Goal: Task Accomplishment & Management: Use online tool/utility

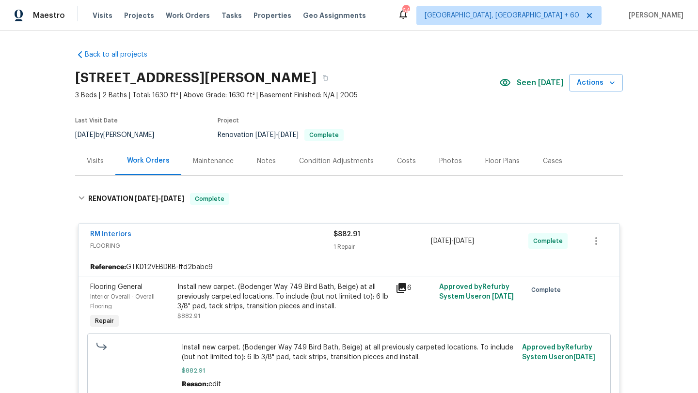
click at [81, 53] on icon at bounding box center [80, 55] width 10 height 10
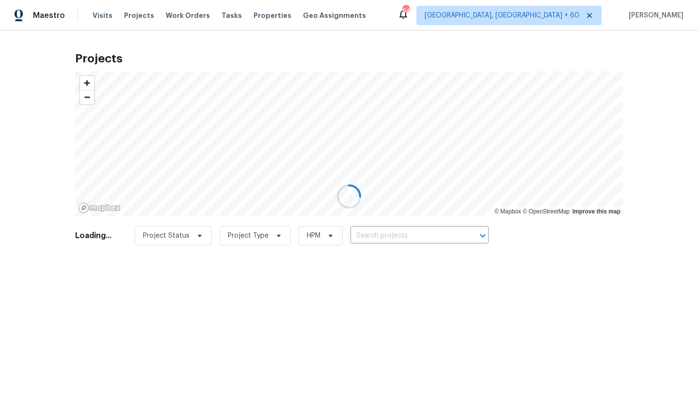
click at [177, 11] on div at bounding box center [349, 196] width 698 height 393
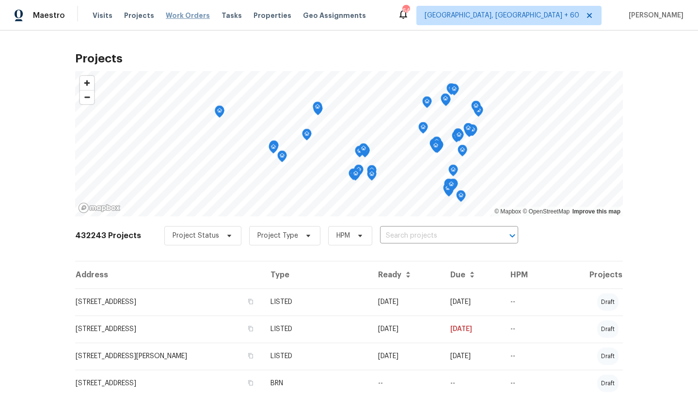
click at [179, 16] on span "Work Orders" at bounding box center [188, 16] width 44 height 10
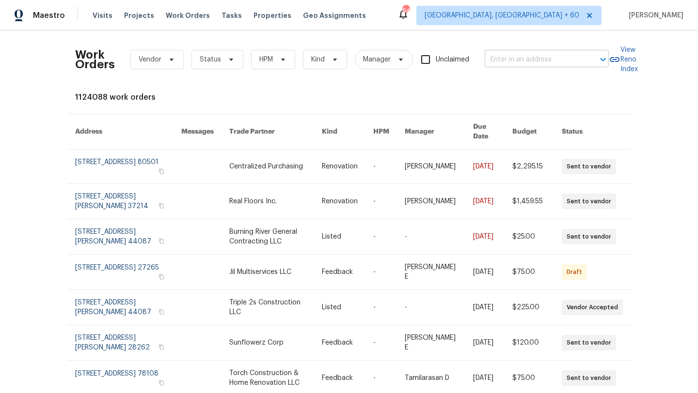
click at [572, 61] on input "text" at bounding box center [533, 59] width 97 height 15
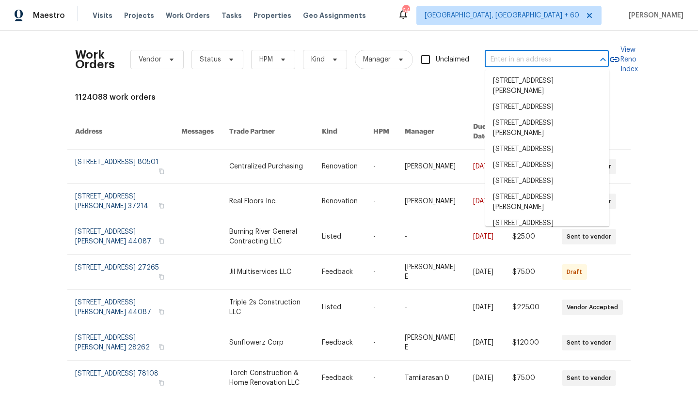
paste input "[STREET_ADDRESS][PERSON_NAME][PERSON_NAME][US_STATE]"
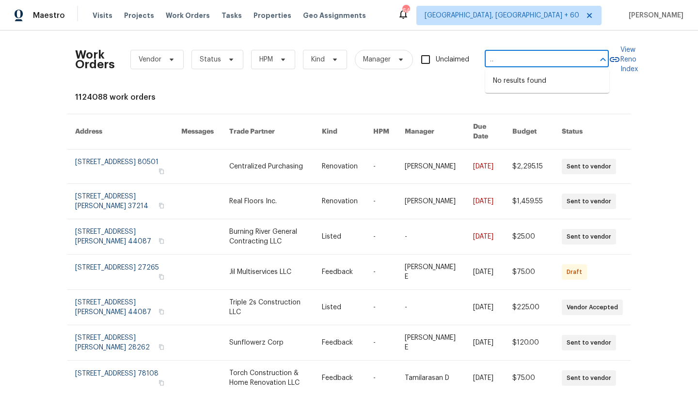
drag, startPoint x: 583, startPoint y: 57, endPoint x: 526, endPoint y: 59, distance: 57.7
click at [526, 59] on div "[STREET_ADDRESS][PERSON_NAME][PERSON_NAME][US_STATE] ​" at bounding box center [547, 59] width 124 height 15
drag, startPoint x: 526, startPoint y: 59, endPoint x: 587, endPoint y: 57, distance: 61.1
click at [584, 57] on div "[STREET_ADDRESS][PERSON_NAME][PERSON_NAME][US_STATE] ​" at bounding box center [547, 59] width 124 height 15
drag, startPoint x: 587, startPoint y: 59, endPoint x: 513, endPoint y: 58, distance: 73.7
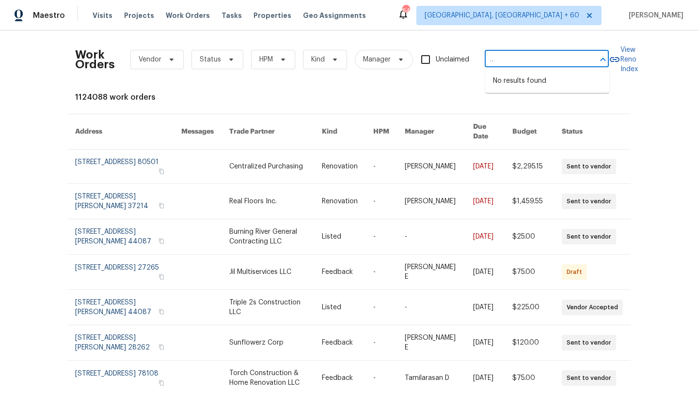
click at [513, 58] on div "[STREET_ADDRESS][PERSON_NAME][PERSON_NAME][US_STATE] ​" at bounding box center [547, 59] width 124 height 15
click at [525, 59] on input "[STREET_ADDRESS][PERSON_NAME][PERSON_NAME][US_STATE]" at bounding box center [533, 59] width 97 height 15
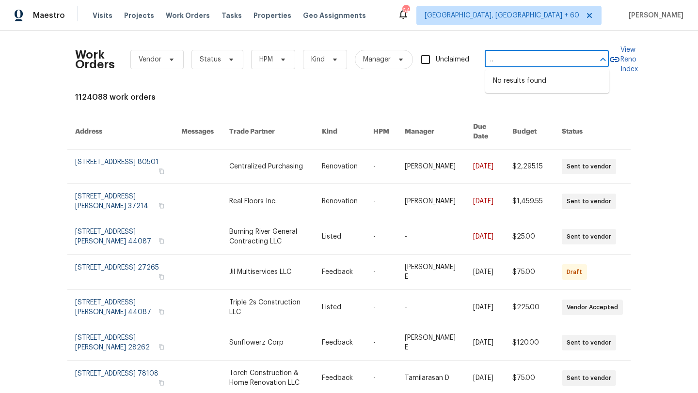
click at [527, 63] on input "[STREET_ADDRESS][PERSON_NAME][PERSON_NAME][US_STATE]" at bounding box center [533, 59] width 97 height 15
drag, startPoint x: 523, startPoint y: 59, endPoint x: 595, endPoint y: 56, distance: 72.2
click at [595, 56] on div "[STREET_ADDRESS][PERSON_NAME][PERSON_NAME][US_STATE] ​" at bounding box center [547, 59] width 124 height 15
drag, startPoint x: 553, startPoint y: 60, endPoint x: 539, endPoint y: 61, distance: 13.6
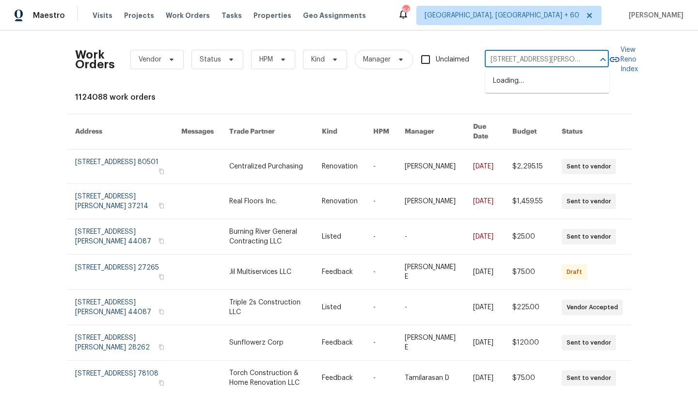
click at [539, 61] on input "[STREET_ADDRESS][PERSON_NAME]" at bounding box center [533, 59] width 97 height 15
type input "113 N [PERSON_NAME]"
click at [541, 78] on li "[STREET_ADDRESS][PERSON_NAME][PERSON_NAME]" at bounding box center [547, 86] width 124 height 26
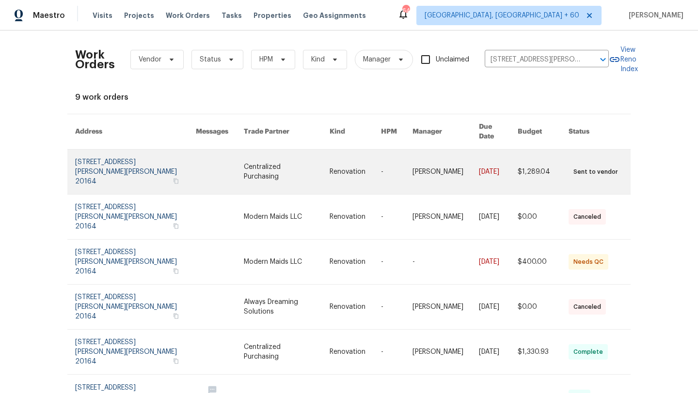
click at [102, 157] on link at bounding box center [135, 172] width 121 height 45
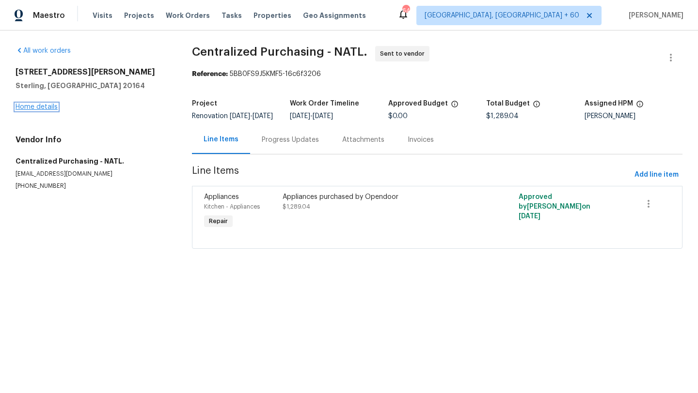
click at [29, 104] on link "Home details" at bounding box center [37, 107] width 42 height 7
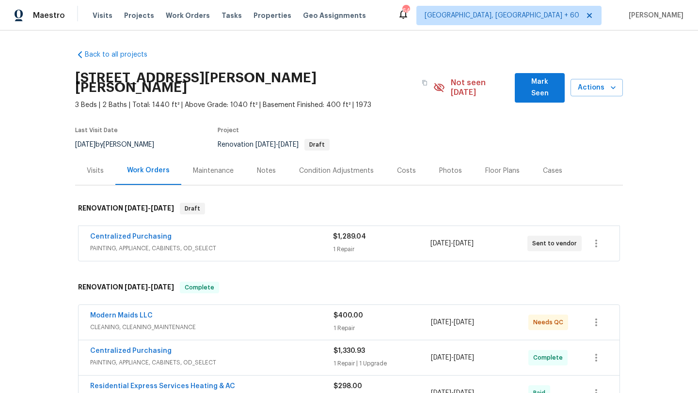
click at [175, 244] on span "PAINTING, APPLIANCE, CABINETS, OD_SELECT" at bounding box center [211, 249] width 243 height 10
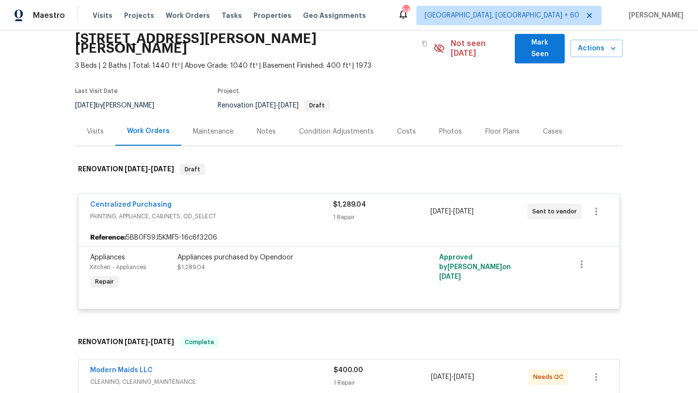
scroll to position [58, 0]
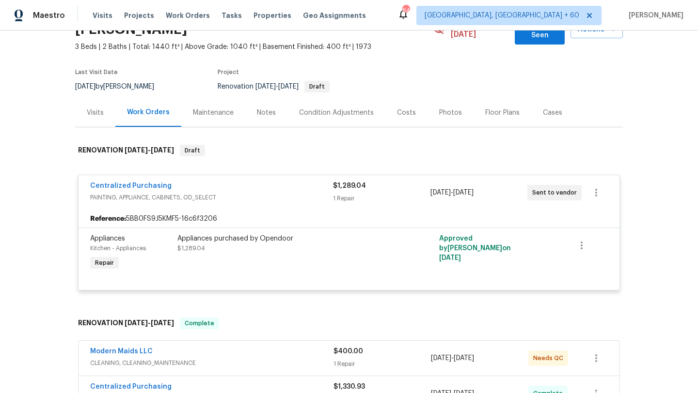
click at [198, 234] on div "Appliances purchased by Opendoor $1,289.04" at bounding box center [283, 243] width 212 height 19
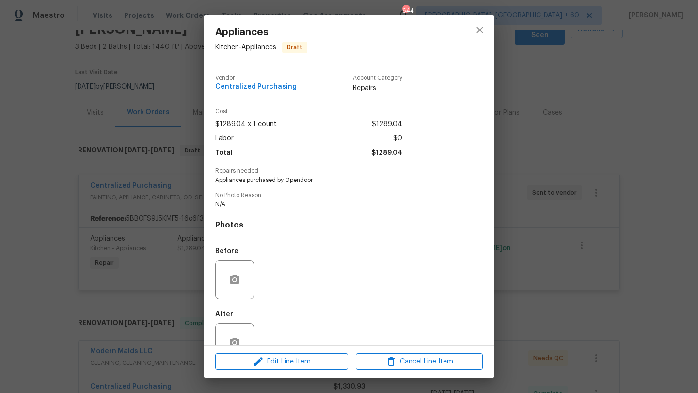
scroll to position [0, 0]
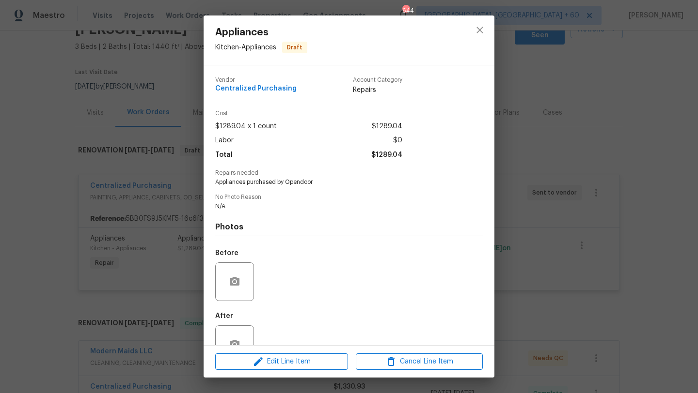
click at [263, 182] on span "Appliances purchased by Opendoor" at bounding box center [335, 182] width 241 height 8
click at [281, 196] on span "No Photo Reason" at bounding box center [348, 197] width 267 height 6
click at [42, 286] on div "Appliances Kitchen - Appliances Draft Vendor Centralized Purchasing Account Cat…" at bounding box center [349, 196] width 698 height 393
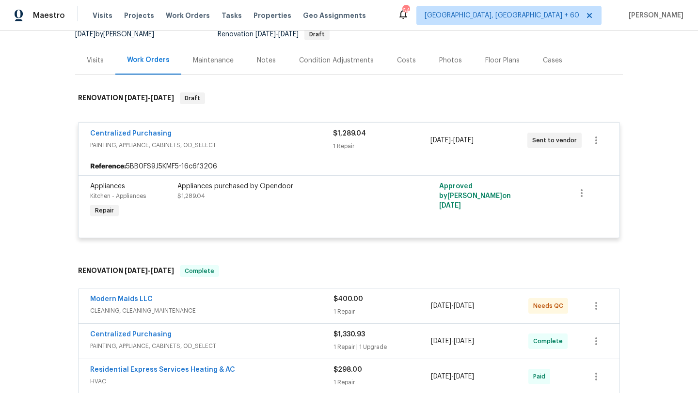
scroll to position [190, 0]
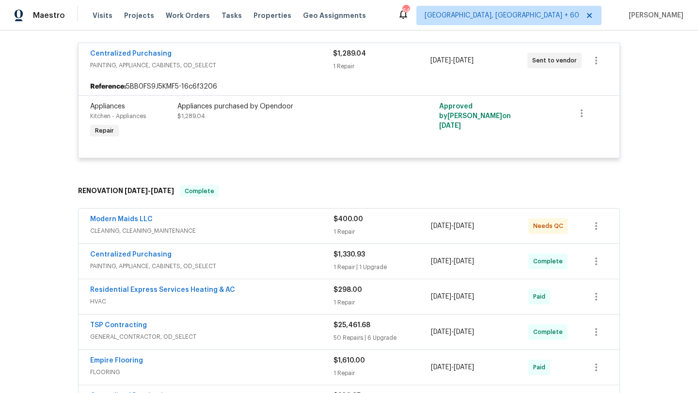
click at [165, 226] on span "CLEANING, CLEANING_MAINTENANCE" at bounding box center [211, 231] width 243 height 10
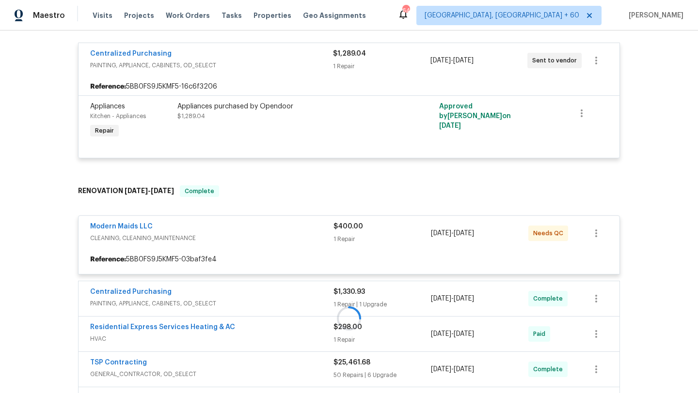
click at [184, 227] on div at bounding box center [349, 318] width 548 height 285
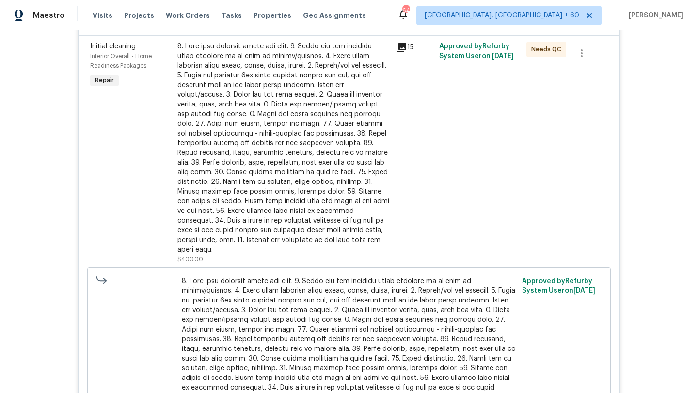
scroll to position [518, 0]
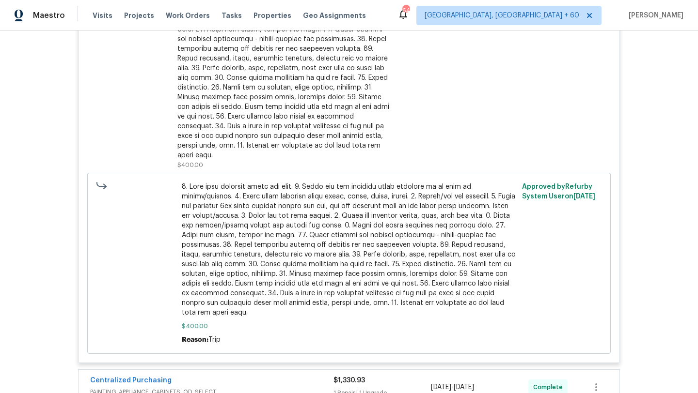
click at [215, 226] on span at bounding box center [349, 250] width 335 height 136
click at [241, 211] on span at bounding box center [349, 250] width 335 height 136
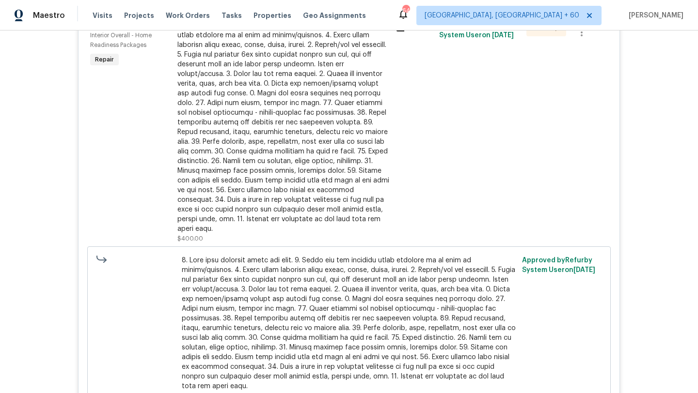
scroll to position [423, 0]
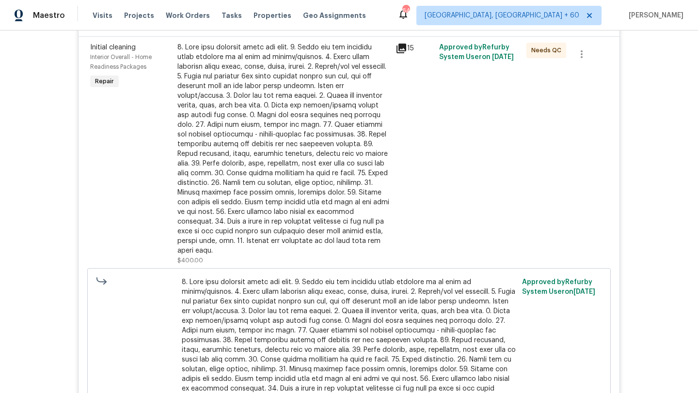
click at [241, 148] on div at bounding box center [283, 149] width 212 height 213
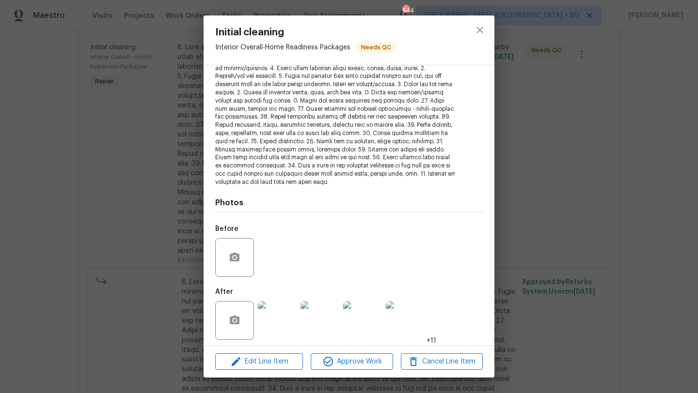
scroll to position [126, 0]
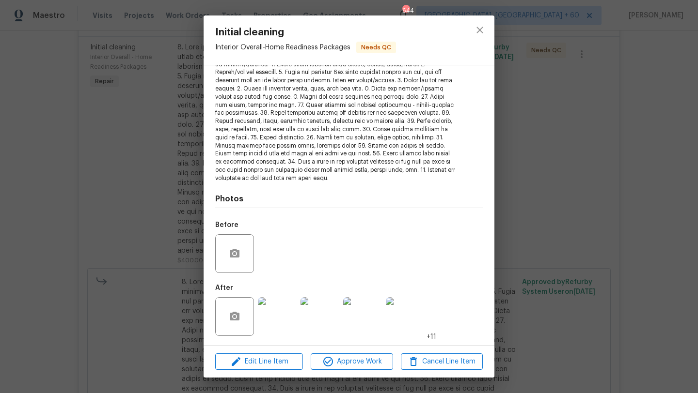
click at [275, 327] on img at bounding box center [277, 317] width 39 height 39
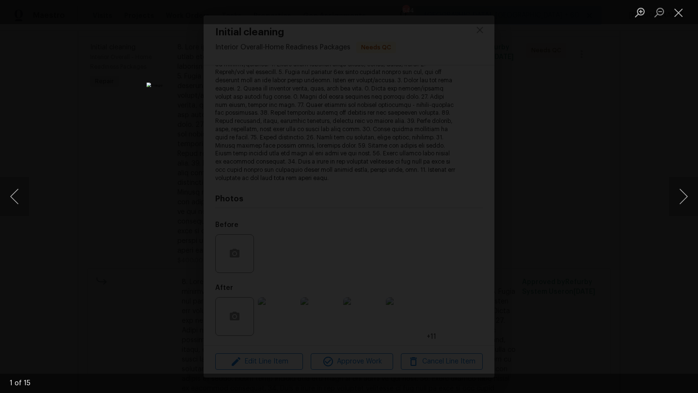
click at [667, 203] on div "Lightbox" at bounding box center [349, 196] width 698 height 393
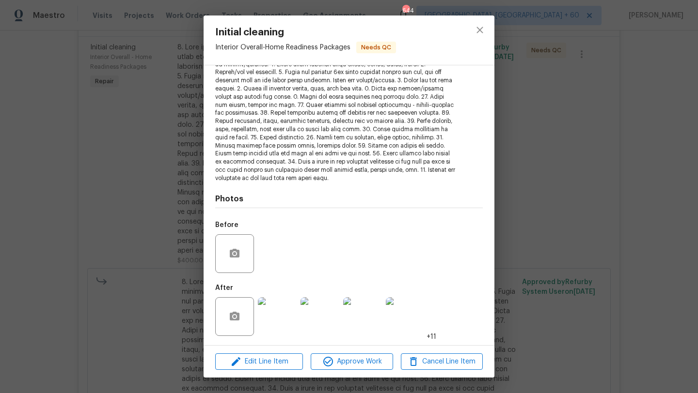
click at [676, 199] on div "Initial cleaning Interior Overall - Home Readiness Packages Needs QC Vendor Mod…" at bounding box center [349, 196] width 698 height 393
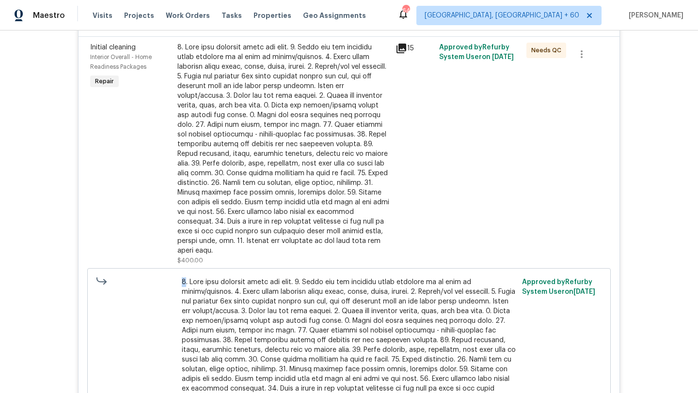
click at [676, 199] on div "Back to all projects [STREET_ADDRESS][PERSON_NAME] 3 Beds | 2 Baths | Total: 14…" at bounding box center [349, 212] width 698 height 363
click at [677, 202] on div "Back to all projects [STREET_ADDRESS][PERSON_NAME] 3 Beds | 2 Baths | Total: 14…" at bounding box center [349, 212] width 698 height 363
click at [685, 211] on div "Back to all projects [STREET_ADDRESS][PERSON_NAME] 3 Beds | 2 Baths | Total: 14…" at bounding box center [349, 212] width 698 height 363
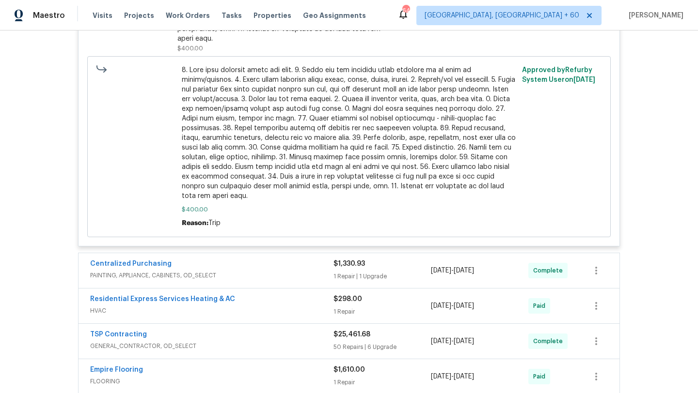
scroll to position [761, 0]
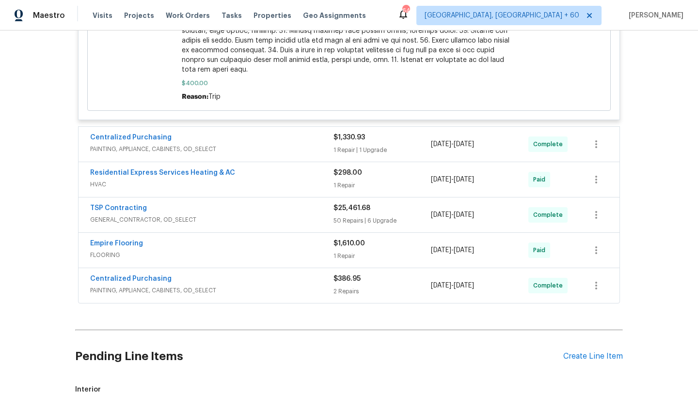
click at [289, 168] on div "Residential Express Services Heating & AC" at bounding box center [211, 174] width 243 height 12
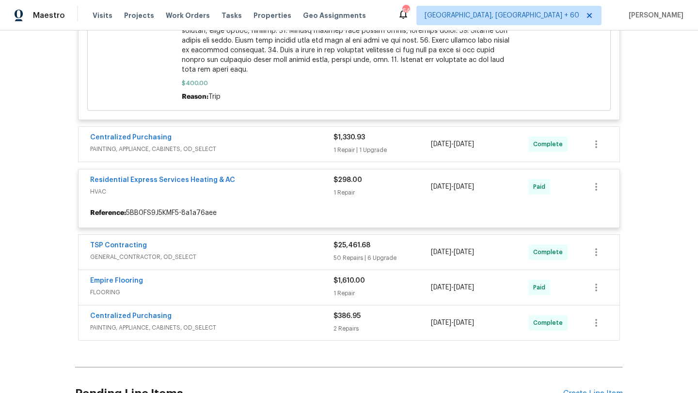
click at [276, 144] on span "PAINTING, APPLIANCE, CABINETS, OD_SELECT" at bounding box center [211, 149] width 243 height 10
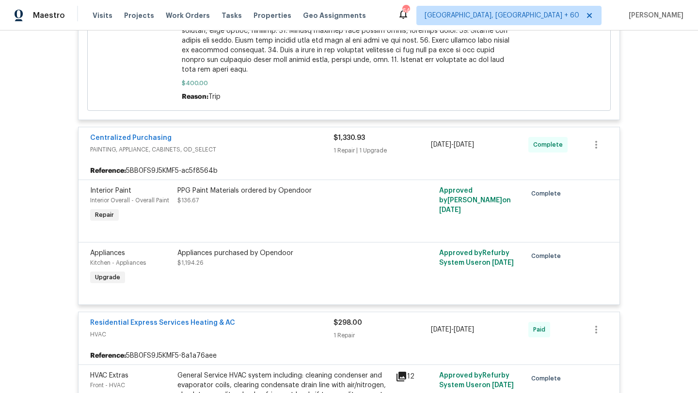
click at [250, 186] on div "PPG Paint Materials ordered by Opendoor" at bounding box center [283, 191] width 212 height 10
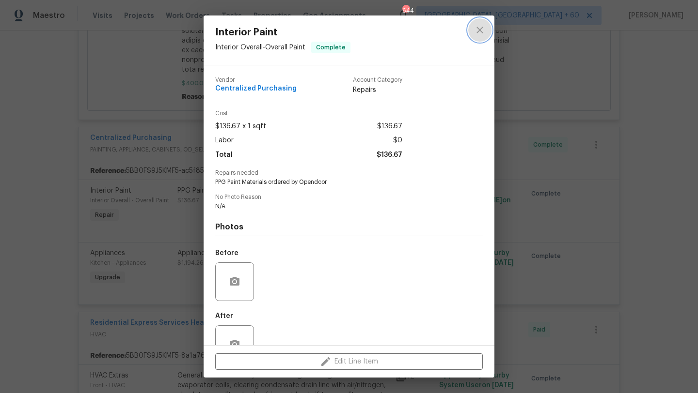
click at [482, 32] on icon "close" at bounding box center [479, 30] width 6 height 6
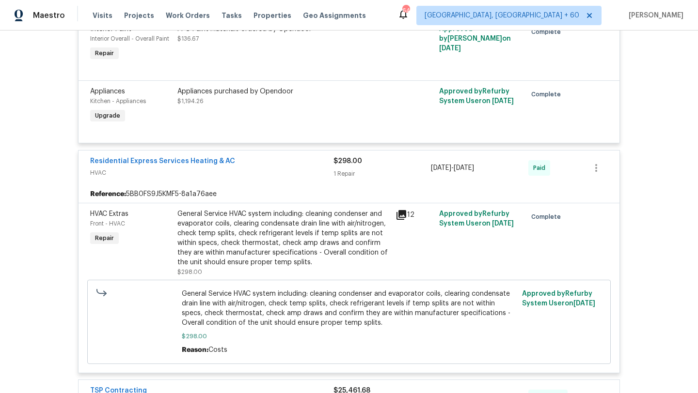
scroll to position [960, 0]
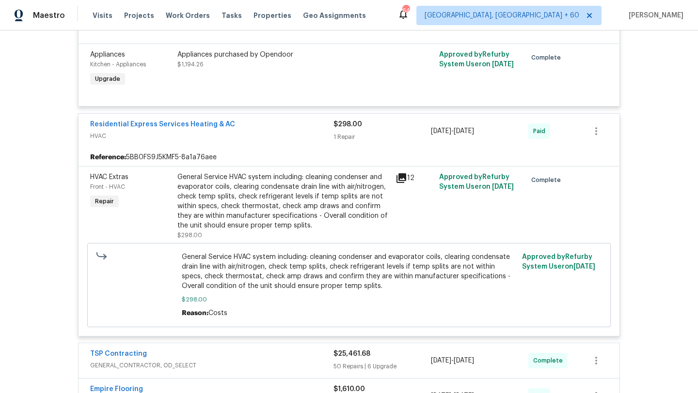
click at [269, 184] on div "General Service HVAC system including: cleaning condenser and evaporator coils,…" at bounding box center [283, 202] width 212 height 58
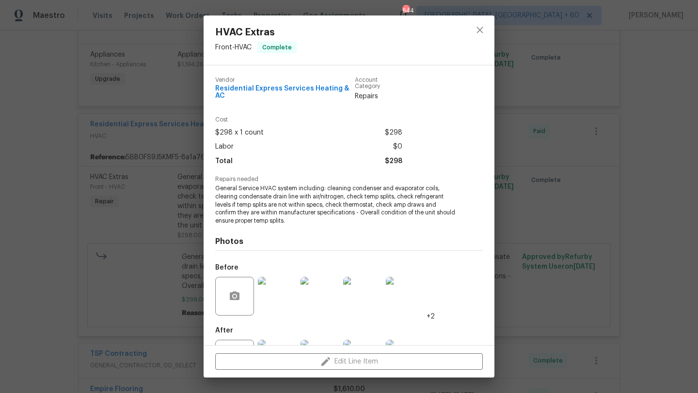
scroll to position [37, 0]
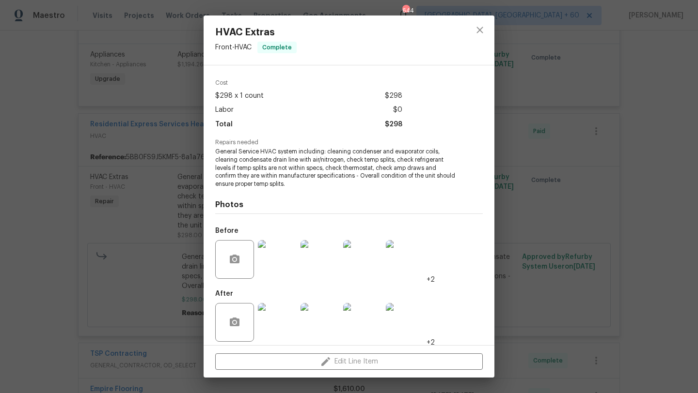
click at [278, 240] on img at bounding box center [277, 259] width 39 height 39
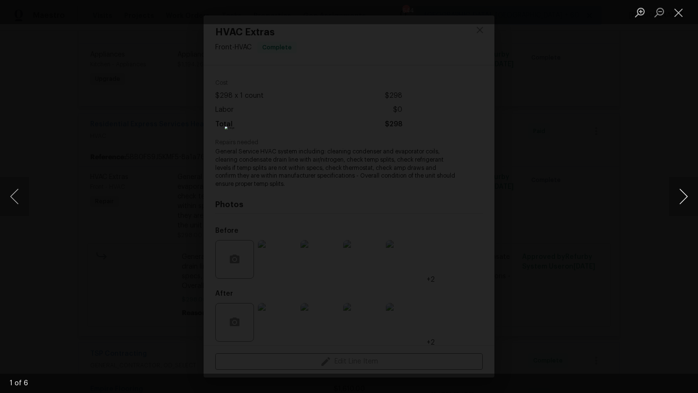
click at [672, 203] on button "Next image" at bounding box center [683, 196] width 29 height 39
click at [678, 202] on button "Next image" at bounding box center [683, 196] width 29 height 39
click at [685, 14] on button "Close lightbox" at bounding box center [678, 12] width 19 height 17
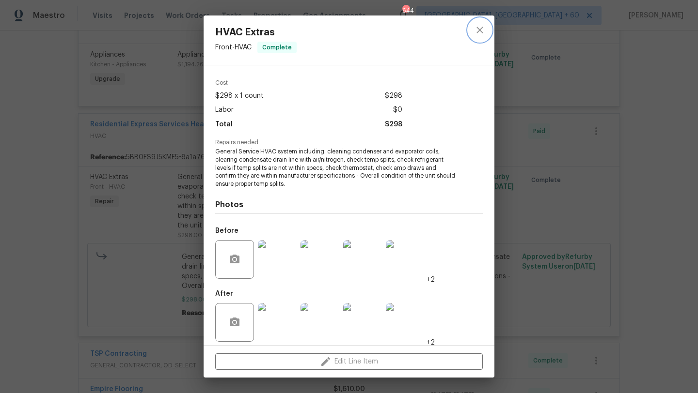
click at [487, 25] on button "close" at bounding box center [479, 29] width 23 height 23
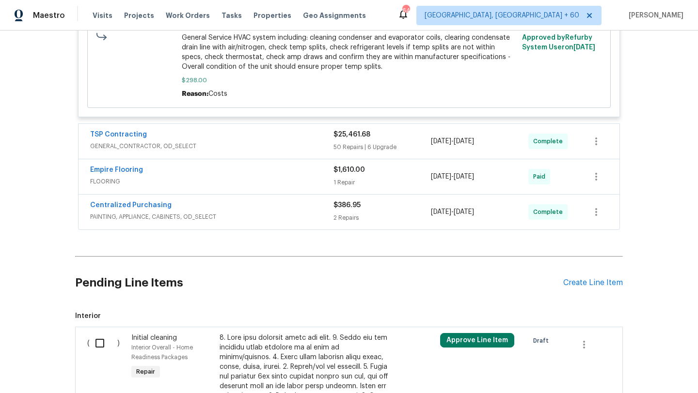
scroll to position [1184, 0]
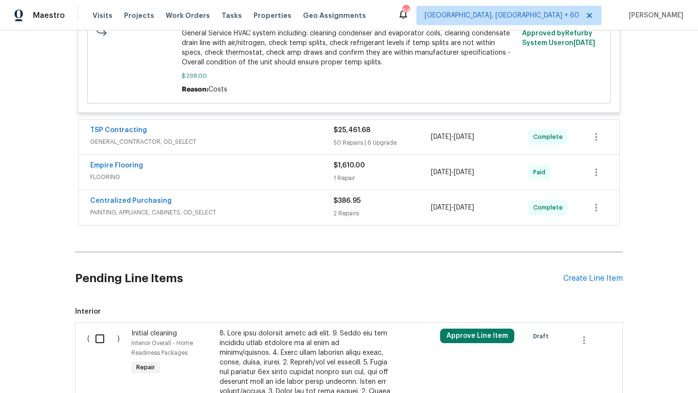
click at [272, 137] on span "GENERAL_CONTRACTOR, OD_SELECT" at bounding box center [211, 142] width 243 height 10
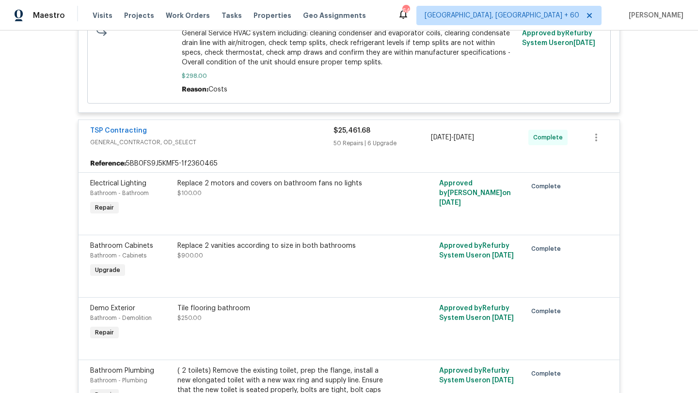
click at [263, 179] on div "Replace 2 motors and covers on bathroom fans no lights $100.00" at bounding box center [283, 188] width 212 height 19
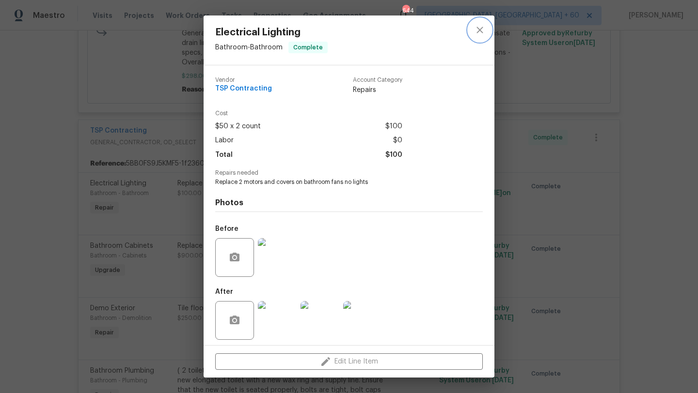
click at [477, 38] on button "close" at bounding box center [479, 29] width 23 height 23
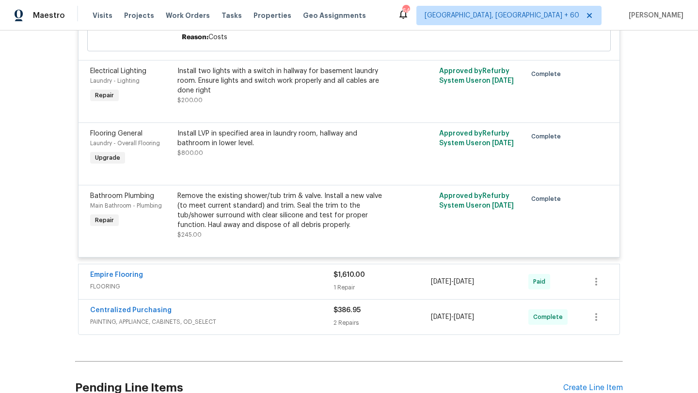
scroll to position [5651, 0]
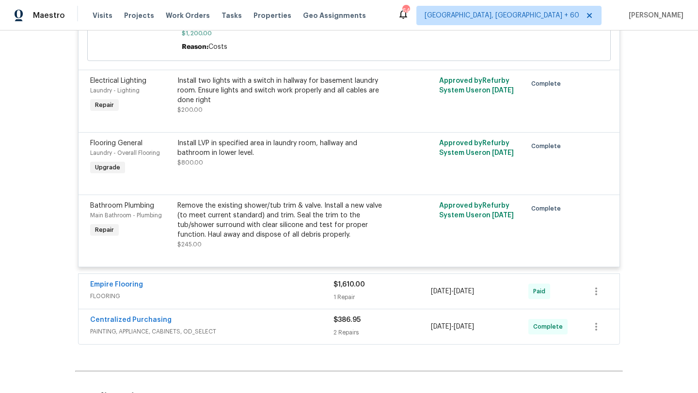
click at [264, 240] on div "Remove the existing shower/tub trim & valve. Install a new valve (to meet curre…" at bounding box center [283, 220] width 212 height 39
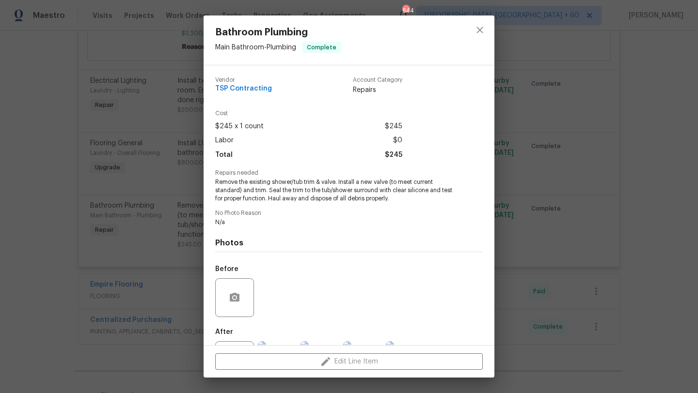
click at [148, 216] on div "Bathroom Plumbing Main Bathroom - Plumbing Complete Vendor TSP Contracting Acco…" at bounding box center [349, 196] width 698 height 393
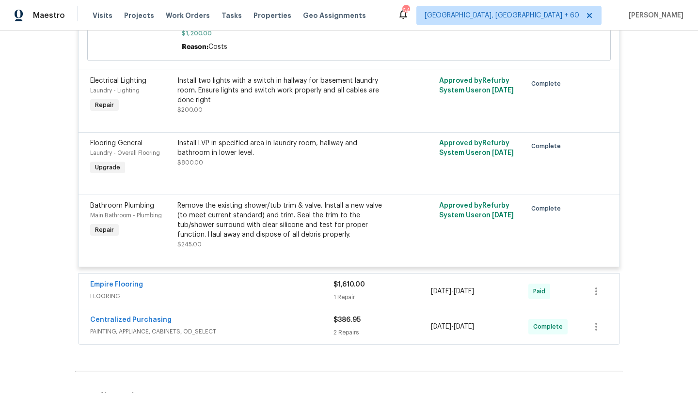
click at [204, 168] on div "Install LVP in specified area in laundry room, hallway and bathroom in lower le…" at bounding box center [283, 153] width 212 height 29
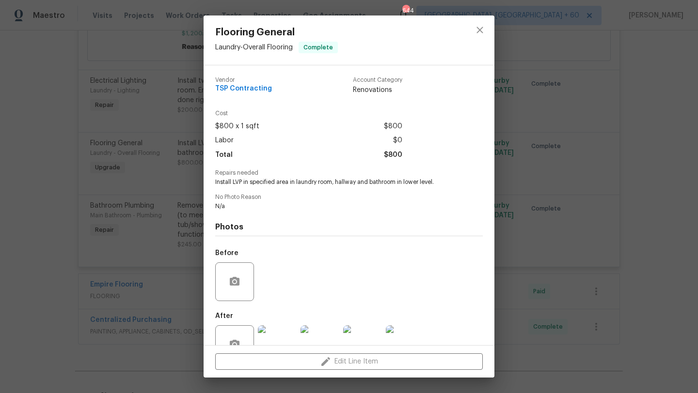
click at [153, 188] on div "Flooring General Laundry - Overall Flooring Complete Vendor TSP Contracting Acc…" at bounding box center [349, 196] width 698 height 393
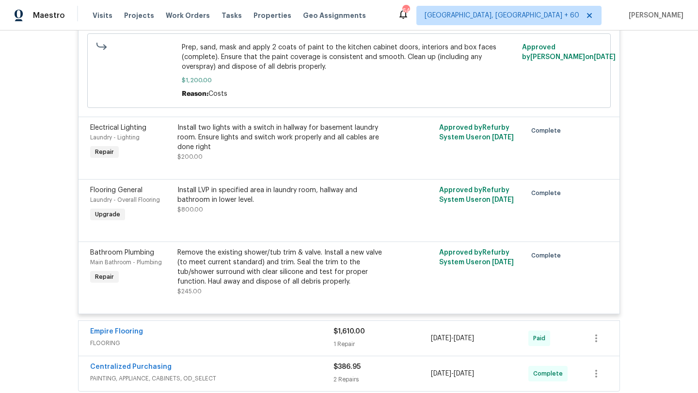
scroll to position [5575, 0]
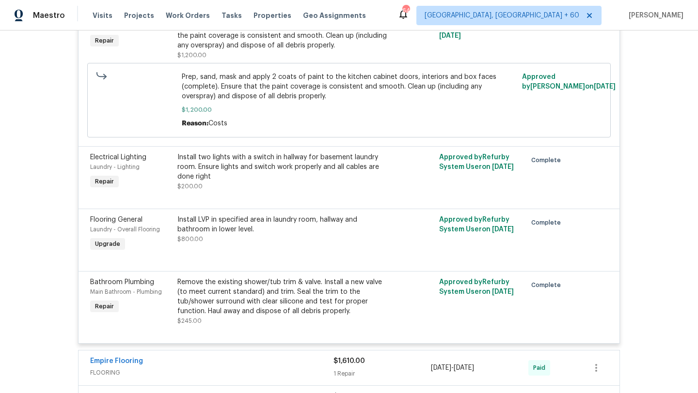
click at [206, 175] on div "Electrical Lighting Laundry - Lighting Repair Install two lights with a switch …" at bounding box center [348, 177] width 541 height 63
click at [207, 182] on div "Install two lights with a switch in hallway for basement laundry room. Ensure l…" at bounding box center [283, 167] width 212 height 29
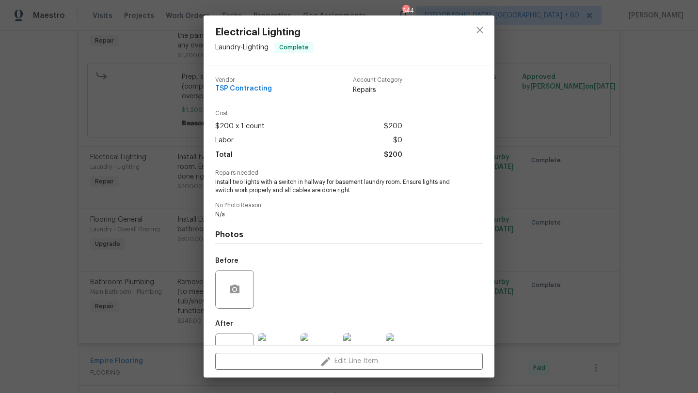
click at [167, 205] on div "Electrical Lighting Laundry - Lighting Complete Vendor TSP Contracting Account …" at bounding box center [349, 196] width 698 height 393
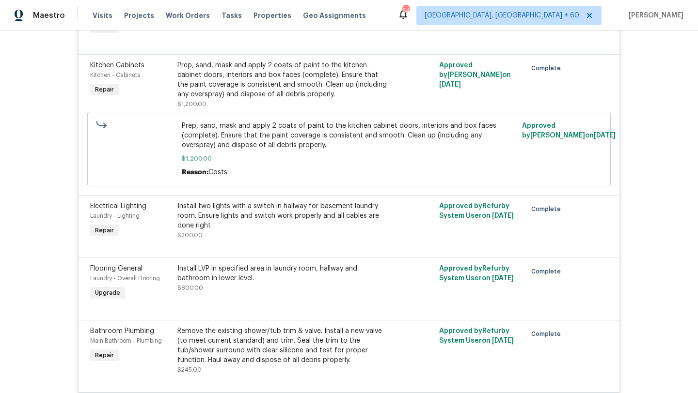
scroll to position [5513, 0]
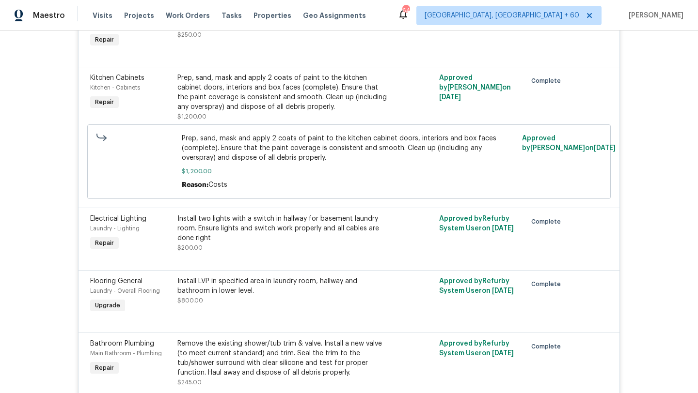
click at [236, 163] on span "Prep, sand, mask and apply 2 coats of paint to the kitchen cabinet doors, inter…" at bounding box center [349, 148] width 335 height 29
click at [241, 122] on div "Prep, sand, mask and apply 2 coats of paint to the kitchen cabinet doors, inter…" at bounding box center [283, 97] width 212 height 48
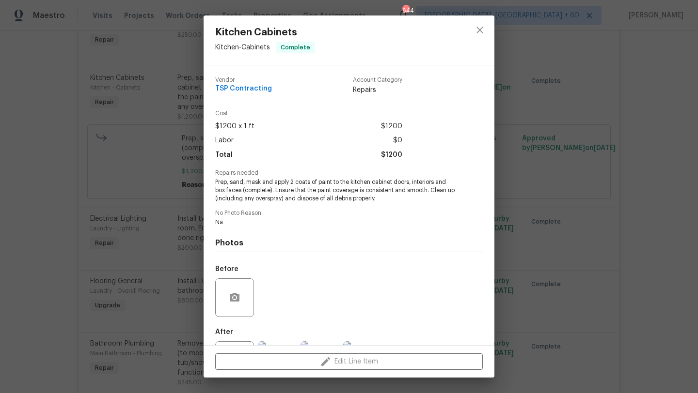
click at [172, 165] on div "Kitchen Cabinets Kitchen - Cabinets Complete Vendor TSP Contracting Account Cat…" at bounding box center [349, 196] width 698 height 393
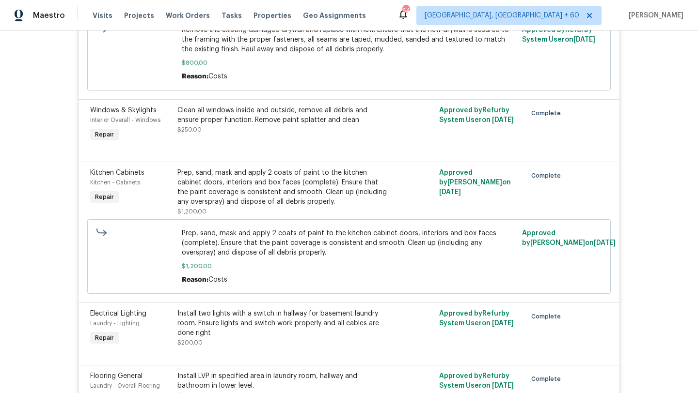
scroll to position [5398, 0]
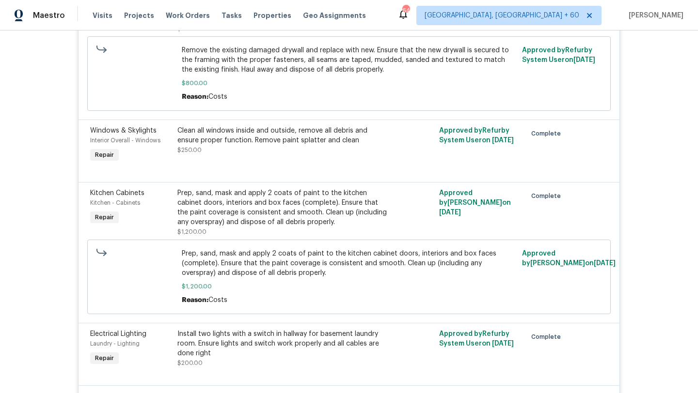
click at [260, 145] on div "Clean all windows inside and outside, remove all debris and ensure proper funct…" at bounding box center [283, 135] width 212 height 19
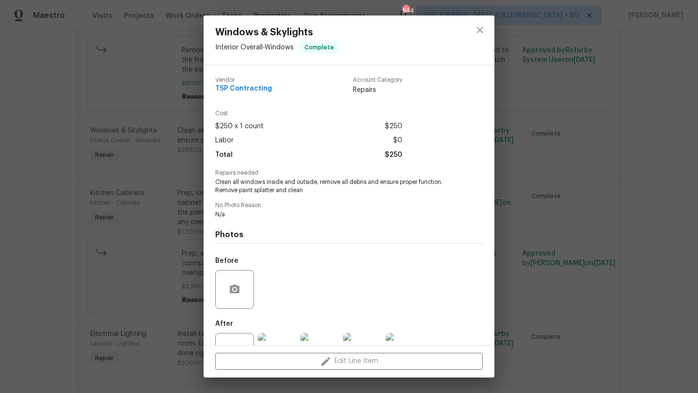
click at [181, 176] on div "Windows & Skylights Interior Overall - Windows Complete Vendor TSP Contracting …" at bounding box center [349, 196] width 698 height 393
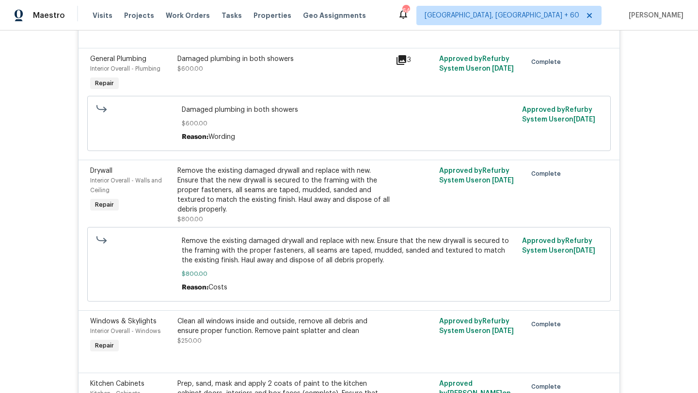
scroll to position [5169, 0]
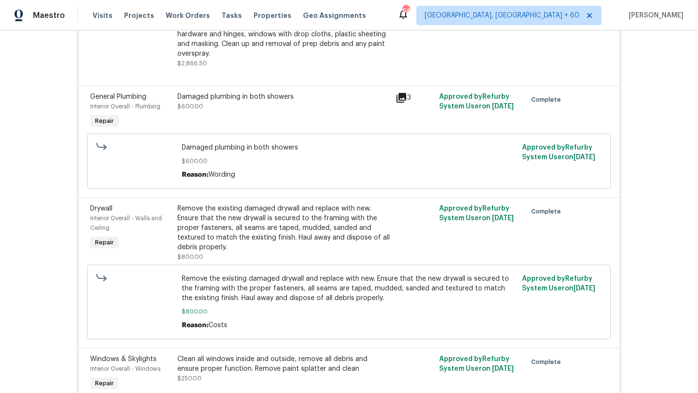
click at [247, 234] on div "Remove the existing damaged drywall and replace with new. Ensure that the new d…" at bounding box center [283, 228] width 212 height 48
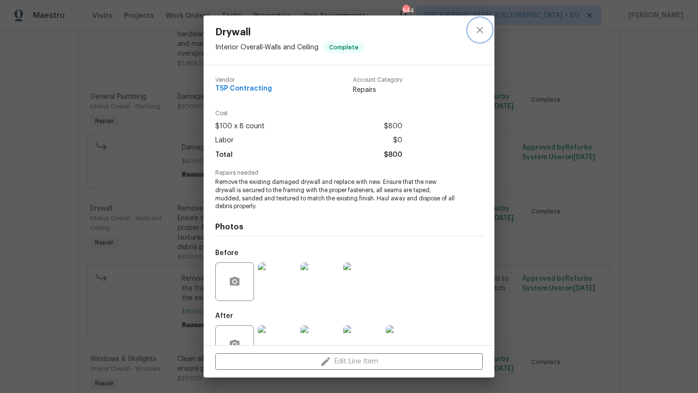
click at [475, 32] on icon "close" at bounding box center [480, 30] width 12 height 12
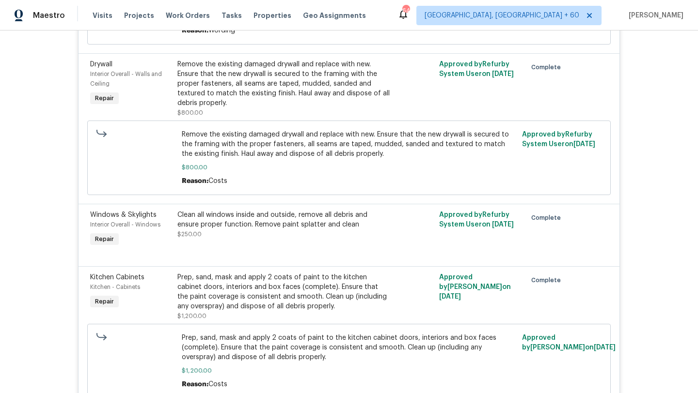
scroll to position [5331, 0]
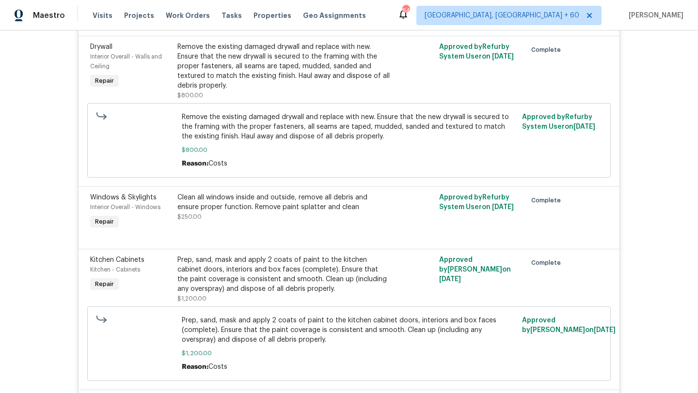
click at [252, 212] on div "Clean all windows inside and outside, remove all debris and ensure proper funct…" at bounding box center [283, 202] width 212 height 19
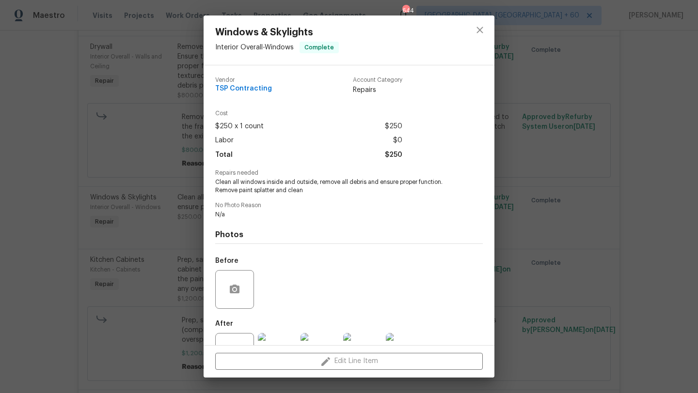
scroll to position [37, 0]
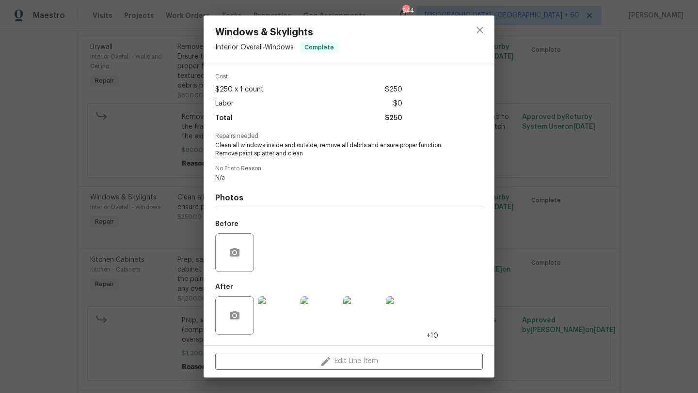
click at [158, 250] on div "Windows & Skylights Interior Overall - Windows Complete Vendor TSP Contracting …" at bounding box center [349, 196] width 698 height 393
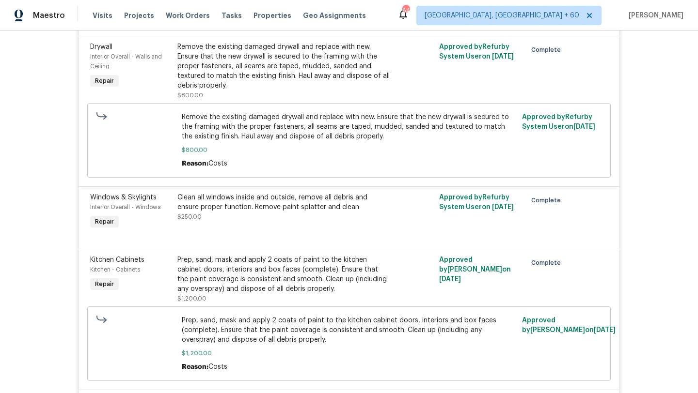
click at [210, 212] on div "Clean all windows inside and outside, remove all debris and ensure proper funct…" at bounding box center [283, 202] width 212 height 19
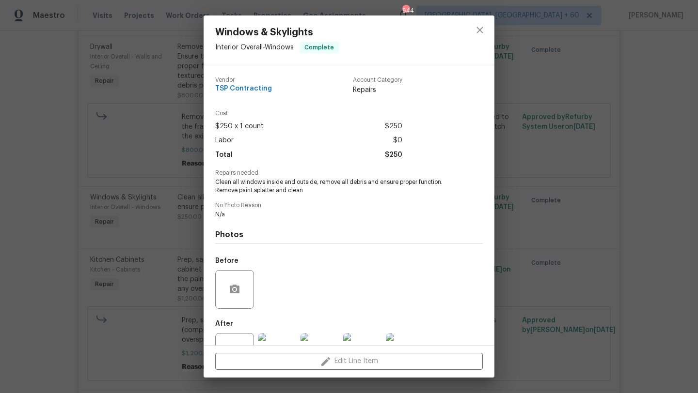
click at [144, 259] on div "Windows & Skylights Interior Overall - Windows Complete Vendor TSP Contracting …" at bounding box center [349, 196] width 698 height 393
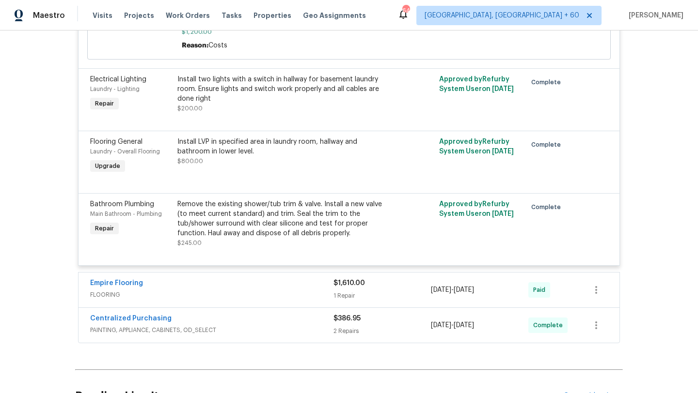
scroll to position [5710, 0]
